Goal: Task Accomplishment & Management: Use online tool/utility

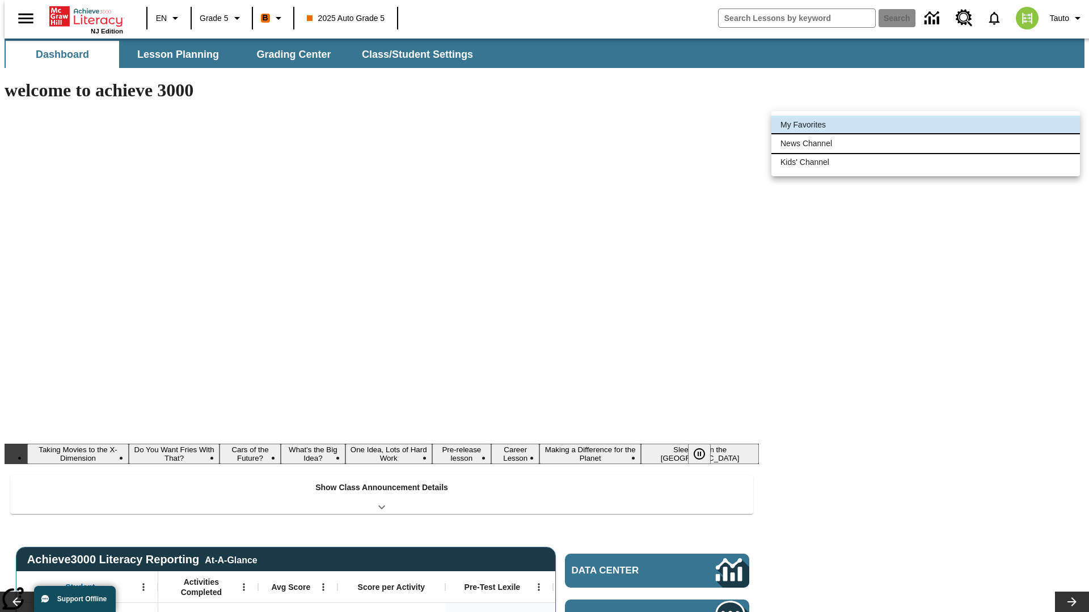
click at [925, 143] on li "News Channel" at bounding box center [925, 143] width 308 height 19
type input "120"
